Goal: Task Accomplishment & Management: Manage account settings

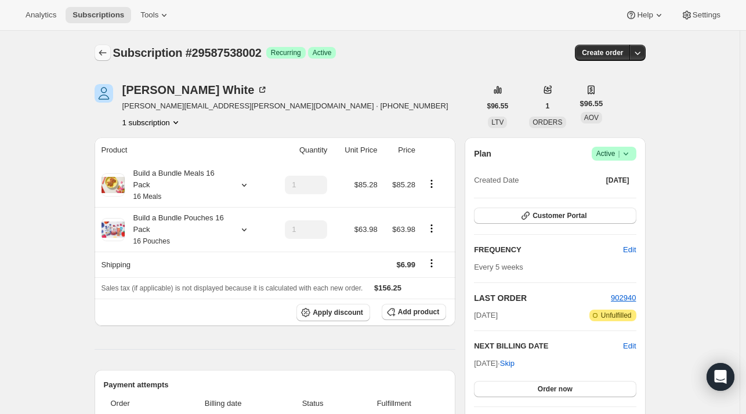
click at [97, 55] on button "Subscriptions" at bounding box center [103, 53] width 16 height 16
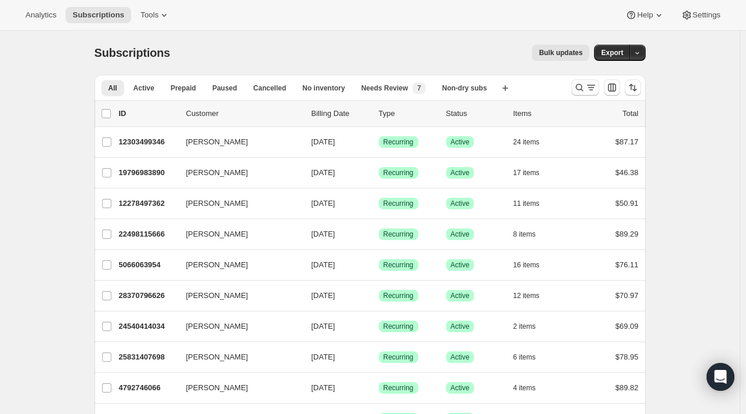
click at [579, 91] on icon "Search and filter results" at bounding box center [580, 88] width 12 height 12
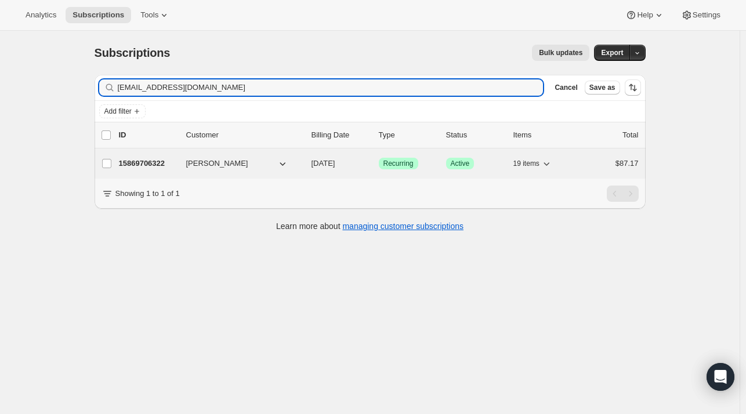
type input "[EMAIL_ADDRESS][DOMAIN_NAME]"
click at [147, 161] on p "15869706322" at bounding box center [148, 164] width 58 height 12
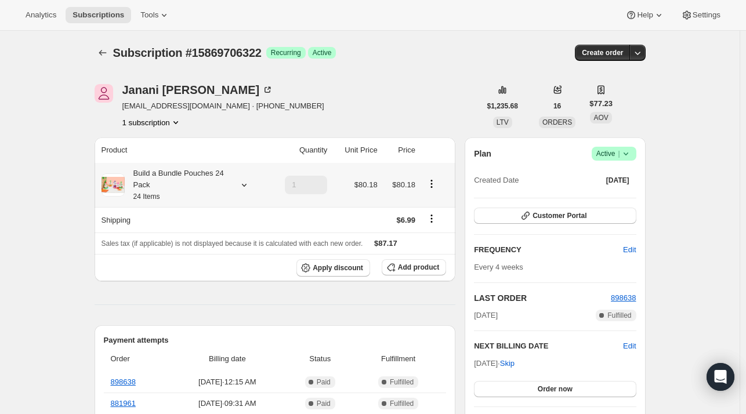
click at [237, 187] on div at bounding box center [242, 185] width 16 height 12
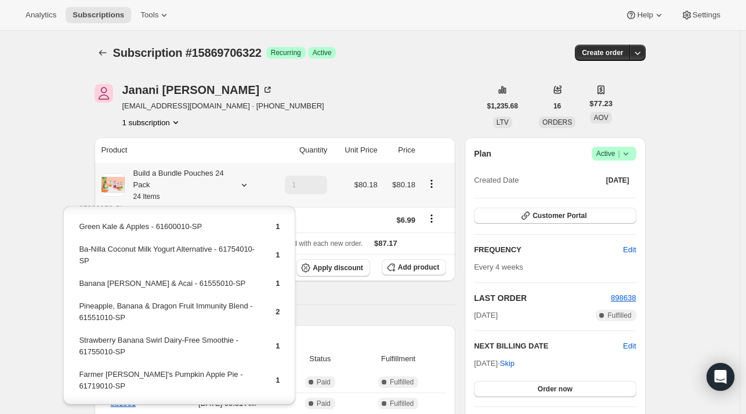
scroll to position [348, 0]
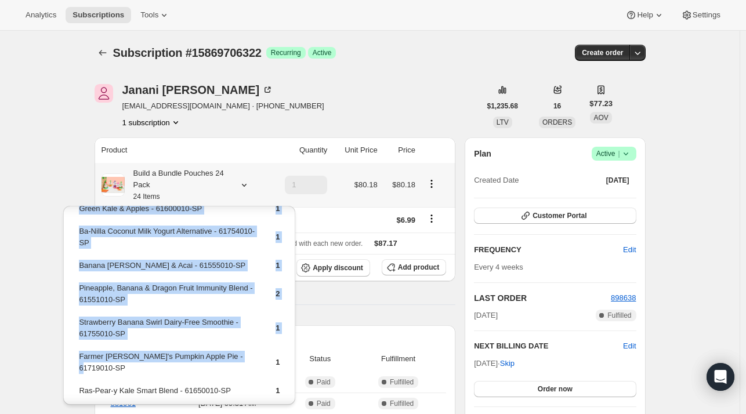
drag, startPoint x: 209, startPoint y: 345, endPoint x: 77, endPoint y: 341, distance: 132.3
click at [77, 341] on div "Wild Rumpus Avocado - 61610010-SP 2 Mama Blueberry - 61608010-SP 1 Go-Go Greens…" at bounding box center [179, 151] width 232 height 586
click at [77, 342] on div "Wild Rumpus Avocado - 61610010-SP 2 Mama Blueberry - 61608010-SP 1 Go-Go Greens…" at bounding box center [179, 151] width 232 height 586
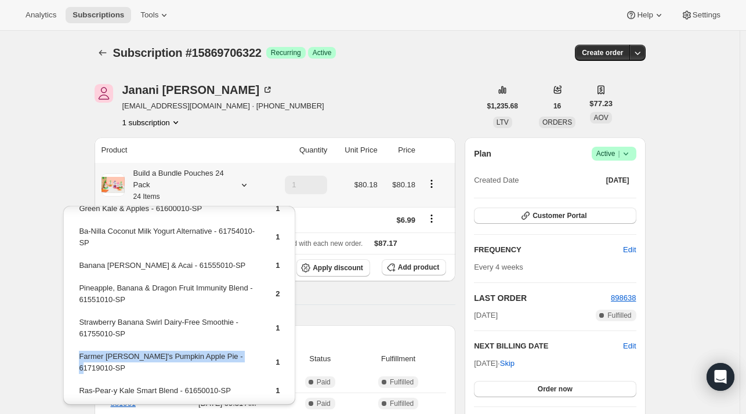
drag, startPoint x: 241, startPoint y: 345, endPoint x: 79, endPoint y: 345, distance: 162.5
click at [79, 350] on td "Farmer [PERSON_NAME]'s Pumpkin Apple Pie - 61719010-SP" at bounding box center [167, 366] width 178 height 33
copy td "Farmer [PERSON_NAME]'s Pumpkin Apple Pie - 61719010-SP"
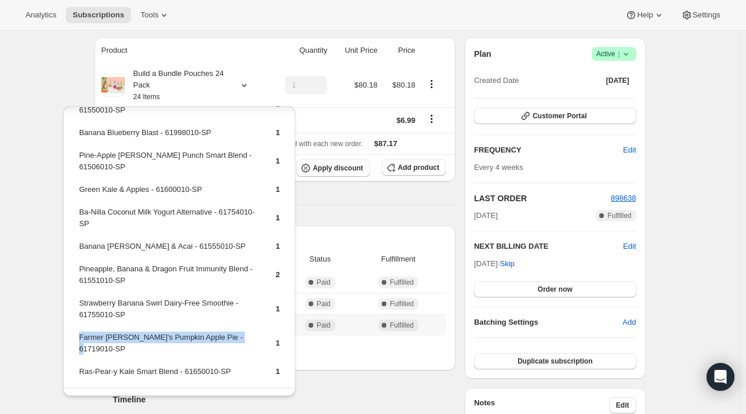
scroll to position [116, 0]
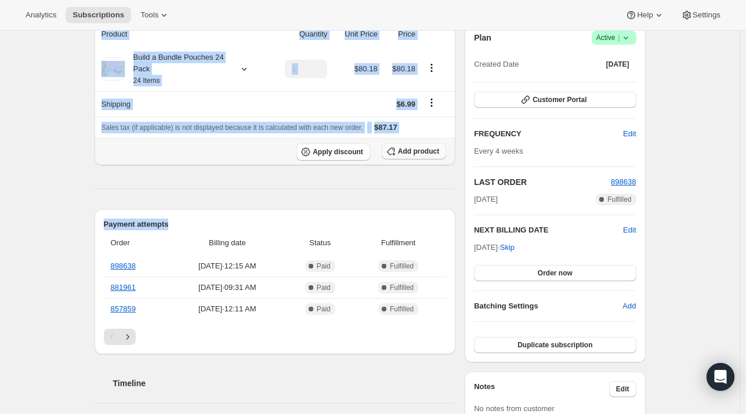
click at [425, 150] on span "Add product" at bounding box center [418, 151] width 41 height 9
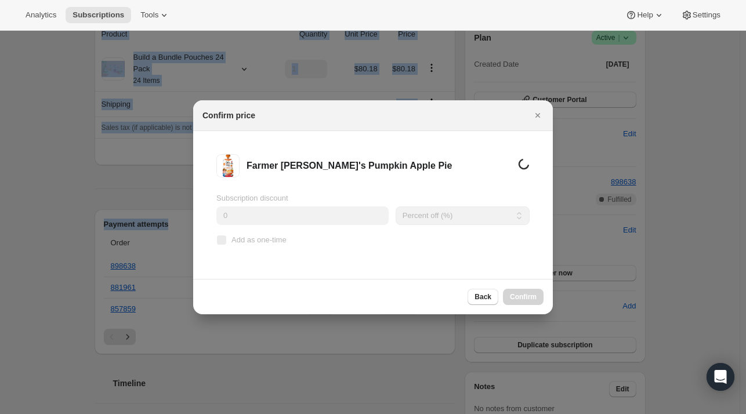
scroll to position [0, 0]
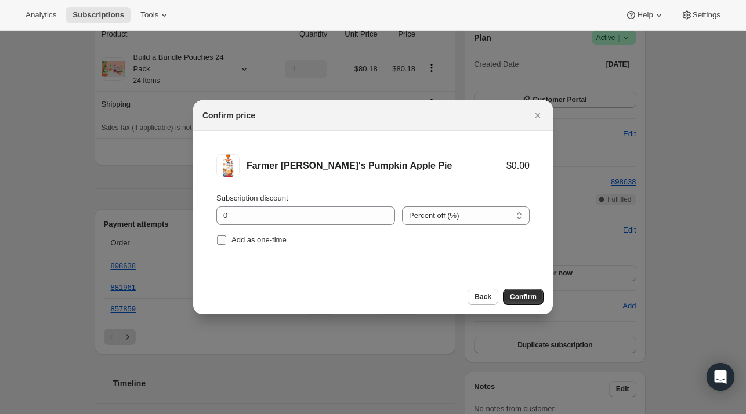
click at [279, 240] on span "Add as one-time" at bounding box center [259, 240] width 55 height 9
click at [226, 240] on input "Add as one-time" at bounding box center [221, 240] width 9 height 9
checkbox input "true"
click at [525, 297] on span "Confirm" at bounding box center [523, 296] width 27 height 9
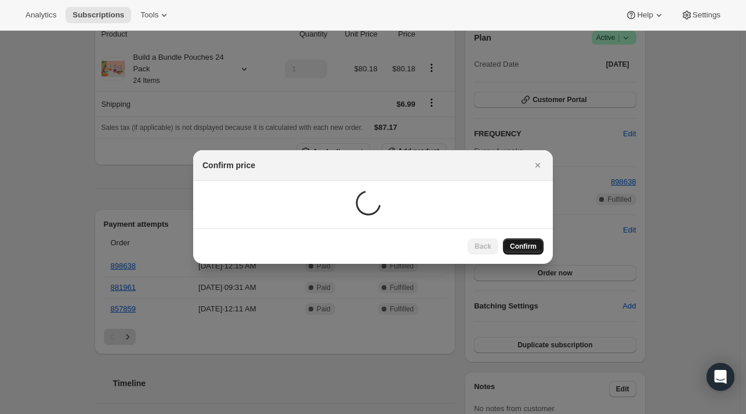
scroll to position [109, 0]
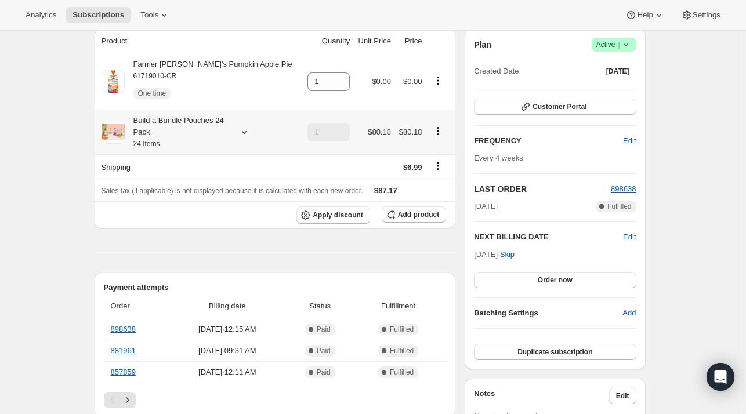
click at [249, 132] on icon at bounding box center [244, 132] width 12 height 12
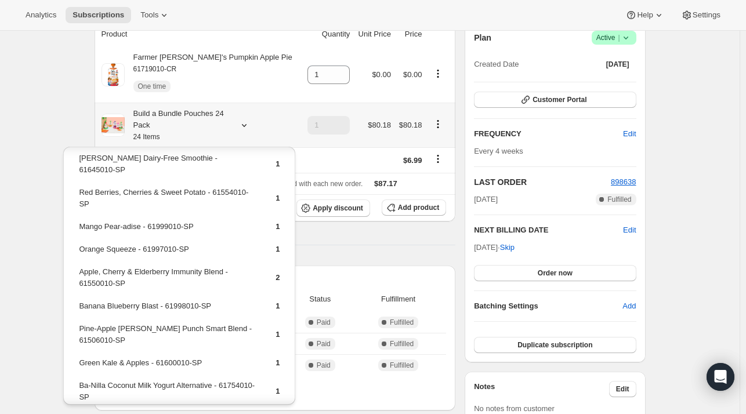
scroll to position [67, 0]
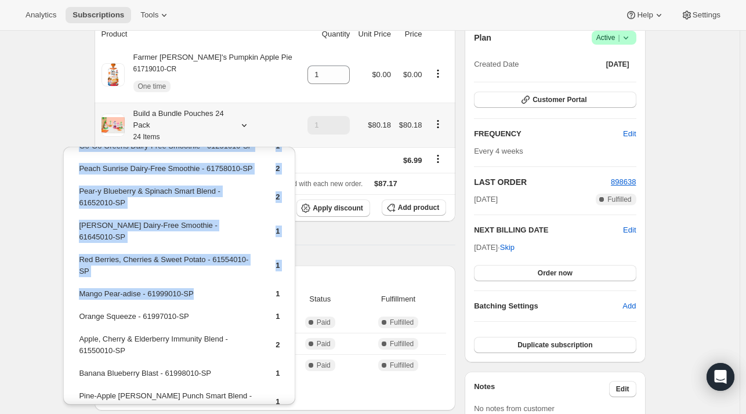
drag, startPoint x: 193, startPoint y: 277, endPoint x: 76, endPoint y: 277, distance: 116.6
click at [76, 277] on div "Wild Rumpus Avocado - 61610010-SP 2 Mama Blueberry - 61608010-SP 1 Go-Go Greens…" at bounding box center [179, 372] width 232 height 586
click at [175, 290] on td "Mango Pear-adise - 61999010-SP" at bounding box center [167, 298] width 178 height 21
click at [200, 288] on td "Mango Pear-adise - 61999010-SP" at bounding box center [167, 298] width 178 height 21
click at [205, 288] on td "Mango Pear-adise - 61999010-SP" at bounding box center [167, 298] width 178 height 21
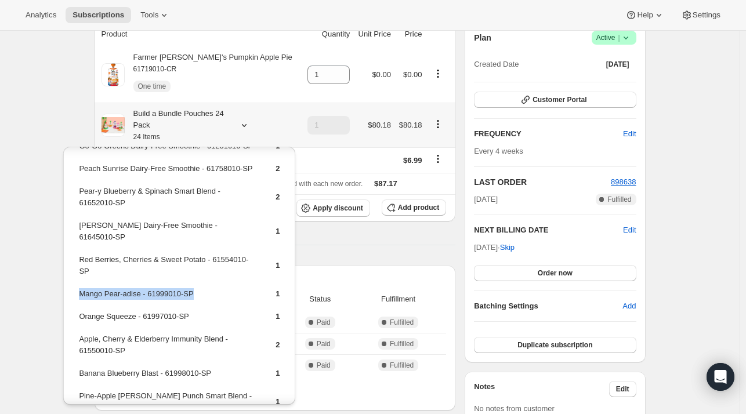
drag, startPoint x: 183, startPoint y: 278, endPoint x: 81, endPoint y: 281, distance: 102.2
click at [81, 288] on td "Mango Pear-adise - 61999010-SP" at bounding box center [167, 298] width 178 height 21
copy td "Mango Pear-adise - 61999010-SP"
click at [406, 207] on span "Add product" at bounding box center [418, 207] width 41 height 9
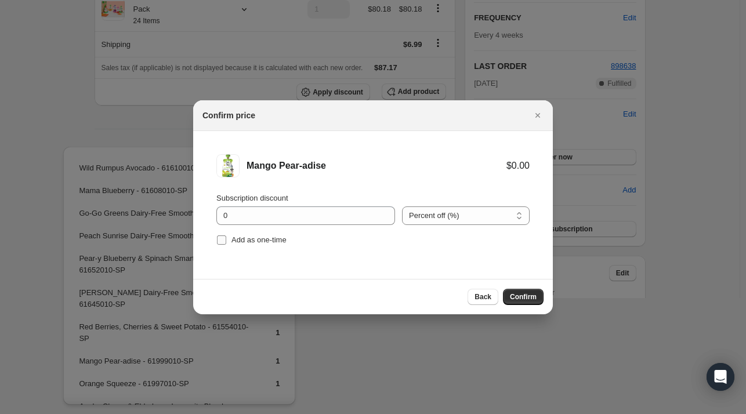
click at [245, 242] on span "Add as one-time" at bounding box center [259, 240] width 55 height 9
click at [226, 242] on input "Add as one-time" at bounding box center [221, 240] width 9 height 9
checkbox input "true"
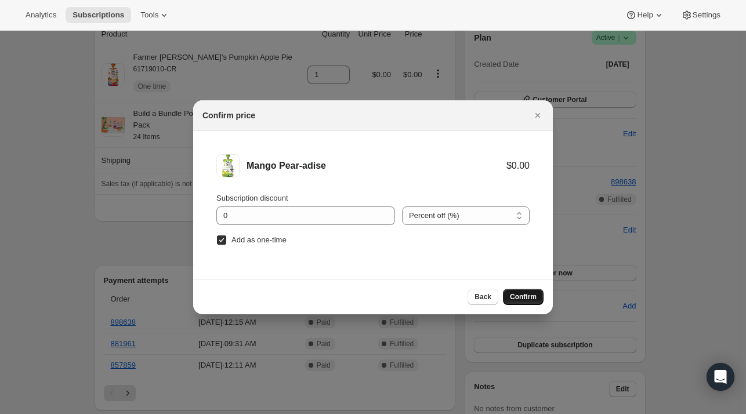
click at [520, 292] on span "Confirm" at bounding box center [523, 296] width 27 height 9
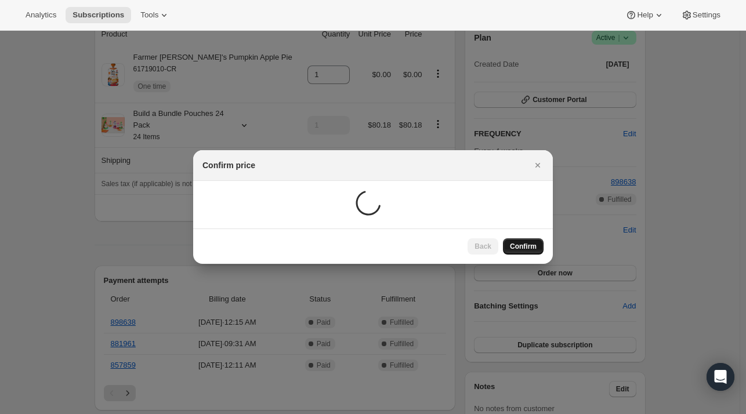
scroll to position [109, 0]
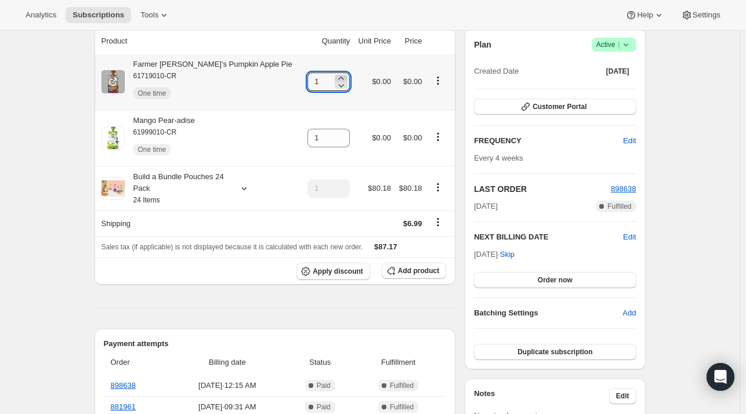
click at [335, 76] on icon at bounding box center [341, 79] width 12 height 12
type input "2"
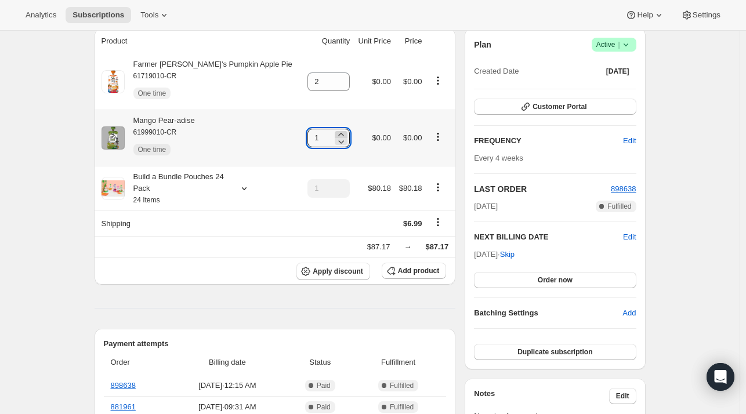
click at [335, 132] on icon at bounding box center [341, 135] width 12 height 12
type input "2"
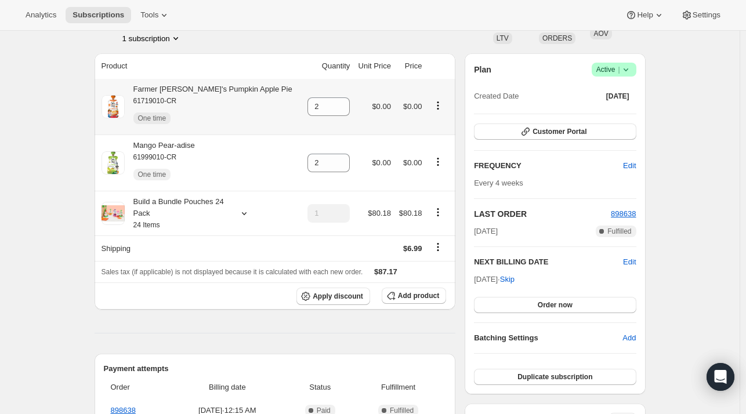
scroll to position [0, 0]
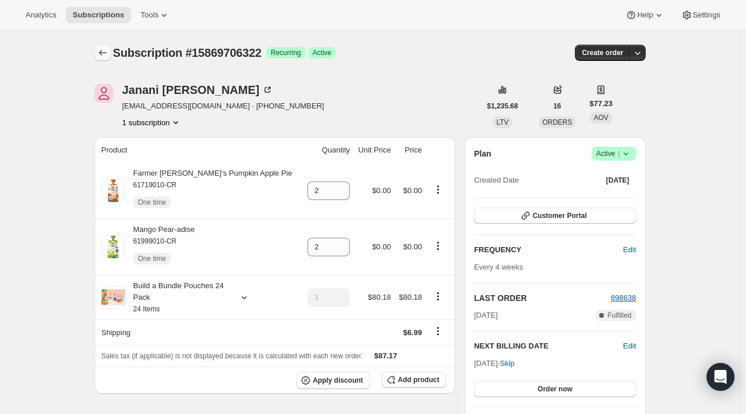
click at [110, 51] on button "Subscriptions" at bounding box center [103, 53] width 16 height 16
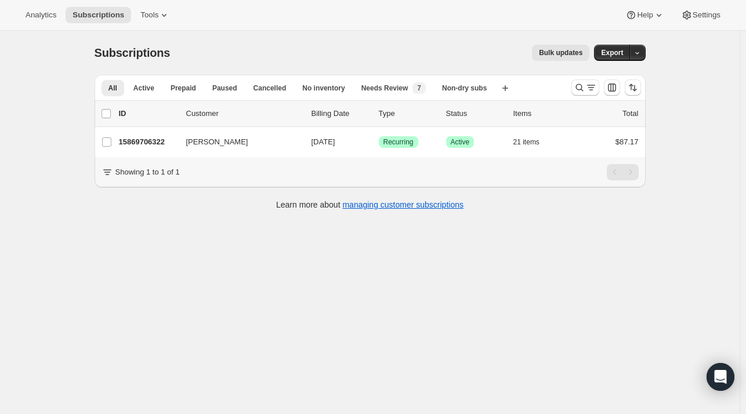
click at [573, 88] on div at bounding box center [606, 87] width 79 height 23
click at [585, 85] on icon "Search and filter results" at bounding box center [580, 88] width 12 height 12
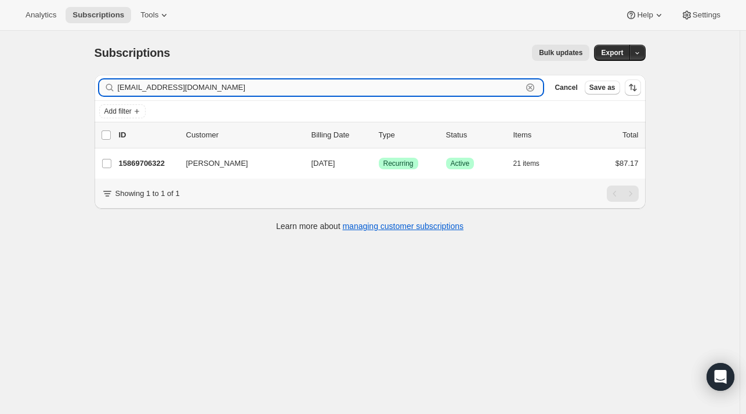
drag, startPoint x: 541, startPoint y: 89, endPoint x: 515, endPoint y: 90, distance: 25.5
click at [534, 90] on icon "button" at bounding box center [530, 88] width 8 height 8
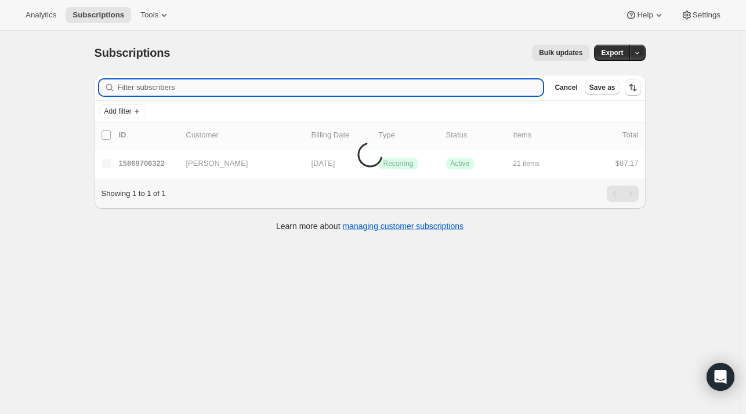
drag, startPoint x: 349, startPoint y: 96, endPoint x: 326, endPoint y: 89, distance: 24.2
click at [326, 88] on input "Filter subscribers" at bounding box center [331, 87] width 426 height 16
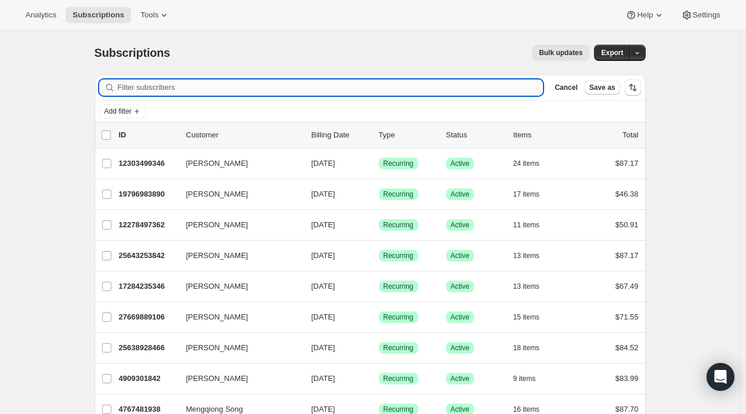
paste input "[EMAIL_ADDRESS][DOMAIN_NAME]"
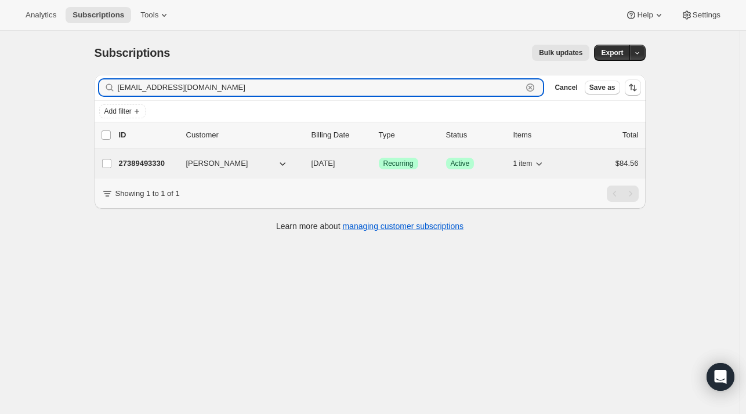
type input "[EMAIL_ADDRESS][DOMAIN_NAME]"
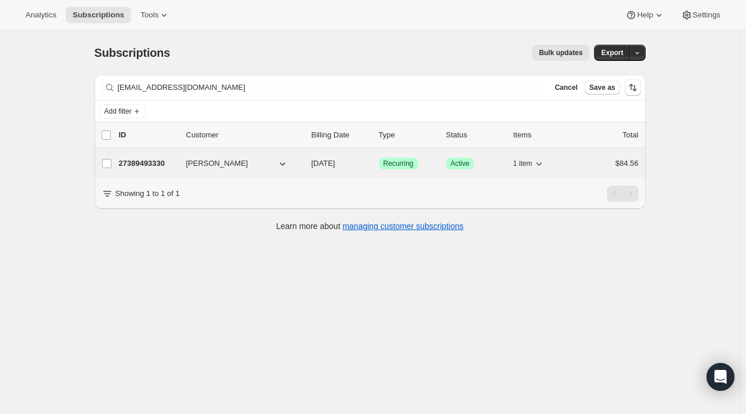
click at [173, 156] on div "27389493330 [PERSON_NAME] [DATE] Success Recurring Success Active 1 item $84.56" at bounding box center [379, 164] width 520 height 16
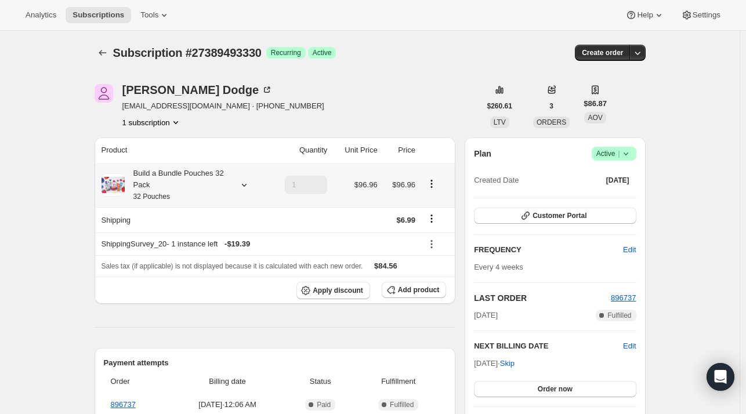
click at [246, 184] on icon at bounding box center [244, 185] width 12 height 12
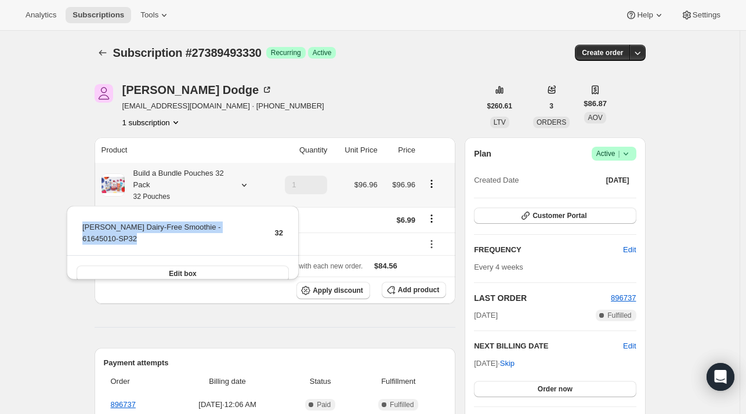
drag, startPoint x: 253, startPoint y: 227, endPoint x: 86, endPoint y: 226, distance: 166.5
click at [77, 229] on div "[PERSON_NAME] Dairy-Free Smoothie - 61645010-SP32 32 Edit box" at bounding box center [183, 249] width 232 height 86
copy tbody "[PERSON_NAME] Dairy-Free Smoothie - 61645010-SP32"
click at [415, 287] on span "Add product" at bounding box center [418, 289] width 41 height 9
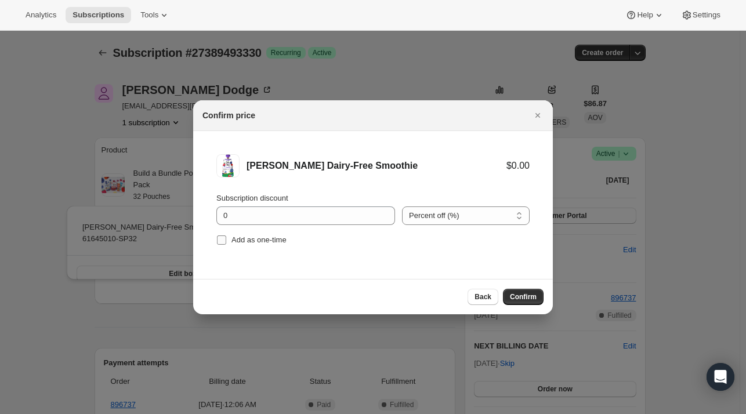
click at [273, 242] on span "Add as one-time" at bounding box center [259, 240] width 55 height 9
click at [226, 242] on input "Add as one-time" at bounding box center [221, 240] width 9 height 9
checkbox input "true"
click at [516, 300] on span "Confirm" at bounding box center [523, 296] width 27 height 9
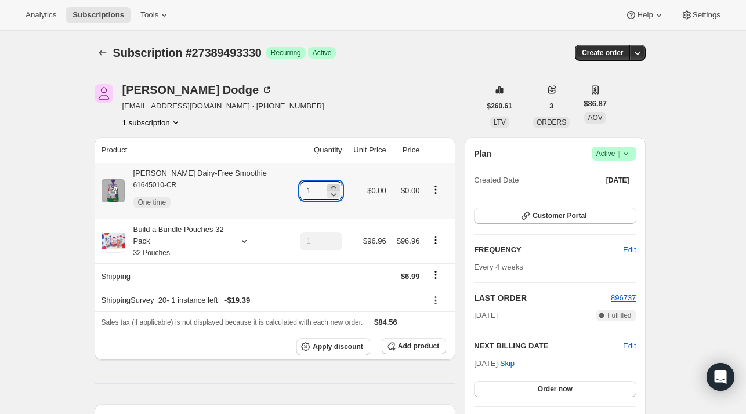
click at [328, 186] on icon at bounding box center [334, 188] width 12 height 12
click at [331, 186] on icon at bounding box center [333, 187] width 5 height 3
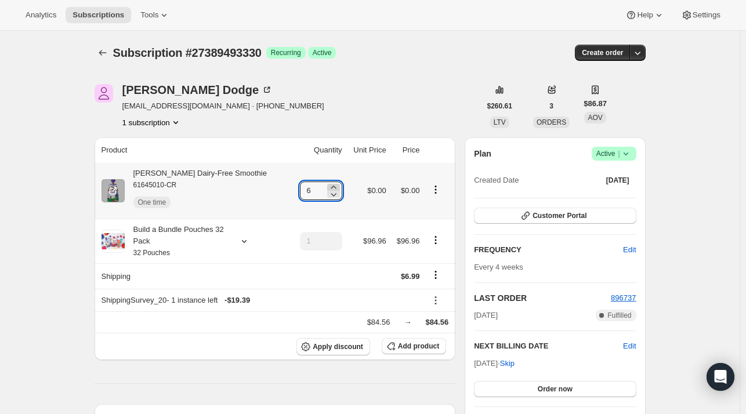
click at [331, 186] on icon at bounding box center [333, 187] width 5 height 3
type input "8"
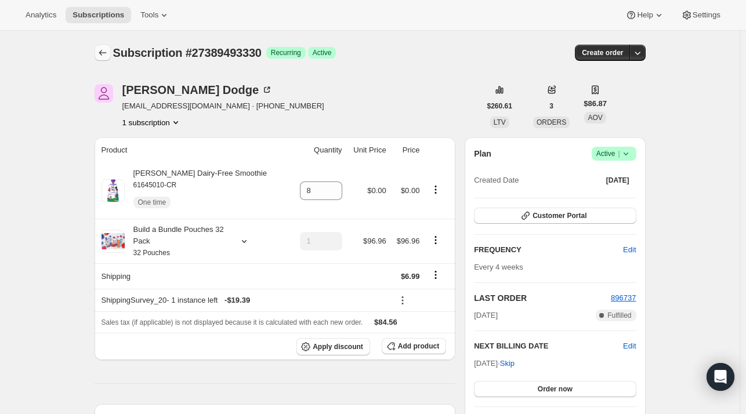
click at [109, 55] on icon "Subscriptions" at bounding box center [103, 53] width 12 height 12
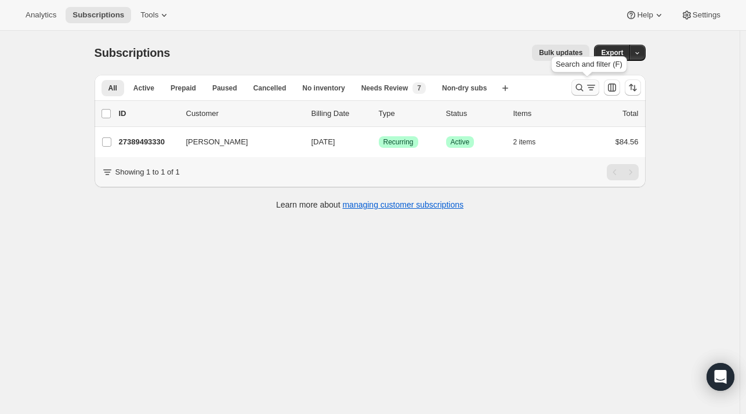
click at [581, 90] on icon "Search and filter results" at bounding box center [580, 88] width 12 height 12
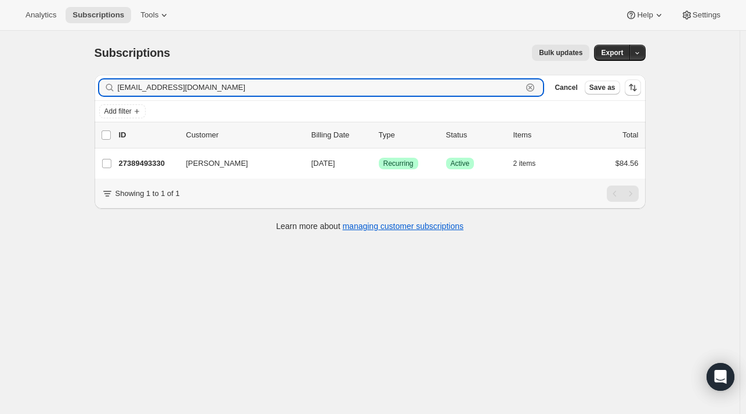
click at [536, 89] on icon "button" at bounding box center [531, 88] width 12 height 12
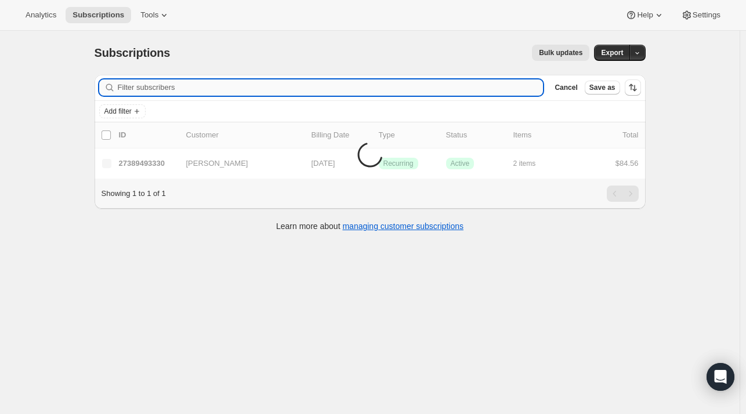
paste input "[EMAIL_ADDRESS][DOMAIN_NAME]"
type input "[EMAIL_ADDRESS][DOMAIN_NAME]"
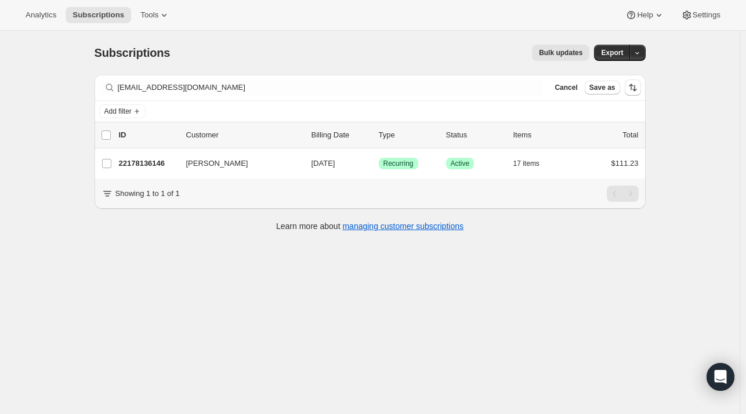
click at [731, 244] on div "Subscriptions. This page is ready Subscriptions Bulk updates More actions Bulk …" at bounding box center [370, 238] width 740 height 414
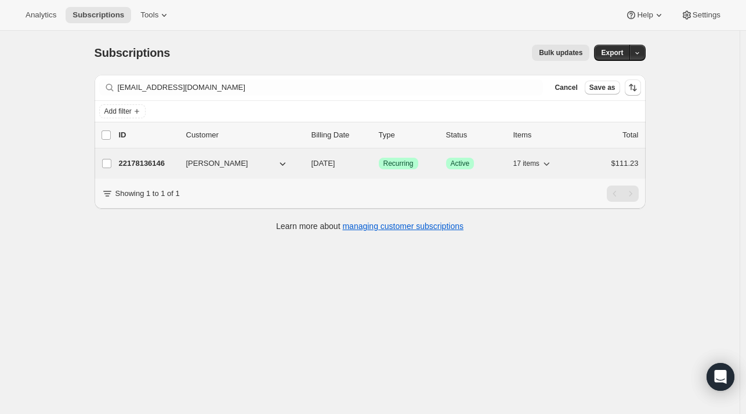
click at [165, 167] on p "22178136146" at bounding box center [148, 164] width 58 height 12
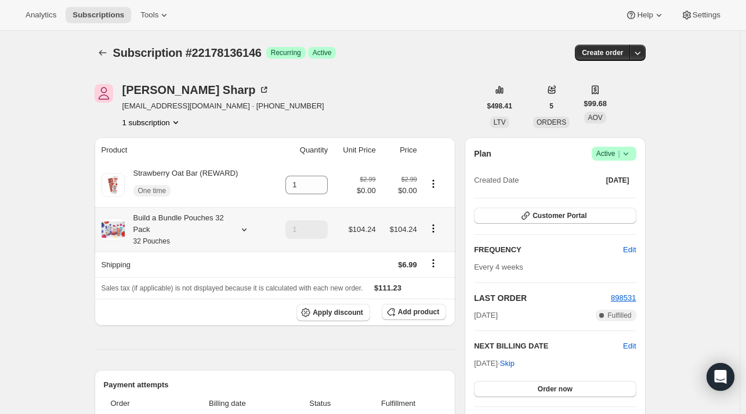
click at [244, 232] on icon at bounding box center [244, 230] width 12 height 12
